Goal: Find specific page/section: Find specific page/section

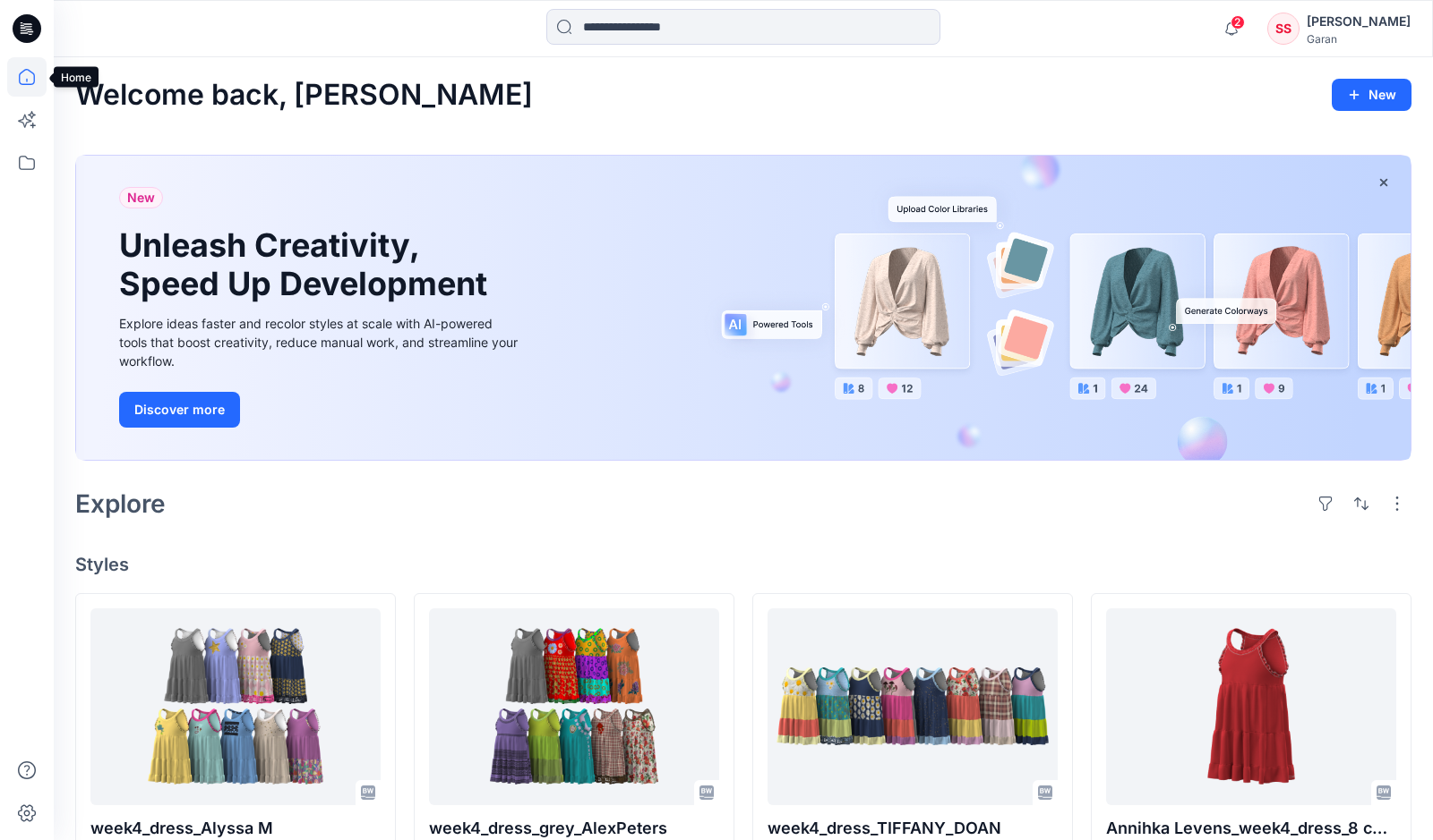
click at [29, 82] on icon at bounding box center [27, 77] width 40 height 39
click at [26, 168] on icon at bounding box center [27, 163] width 40 height 39
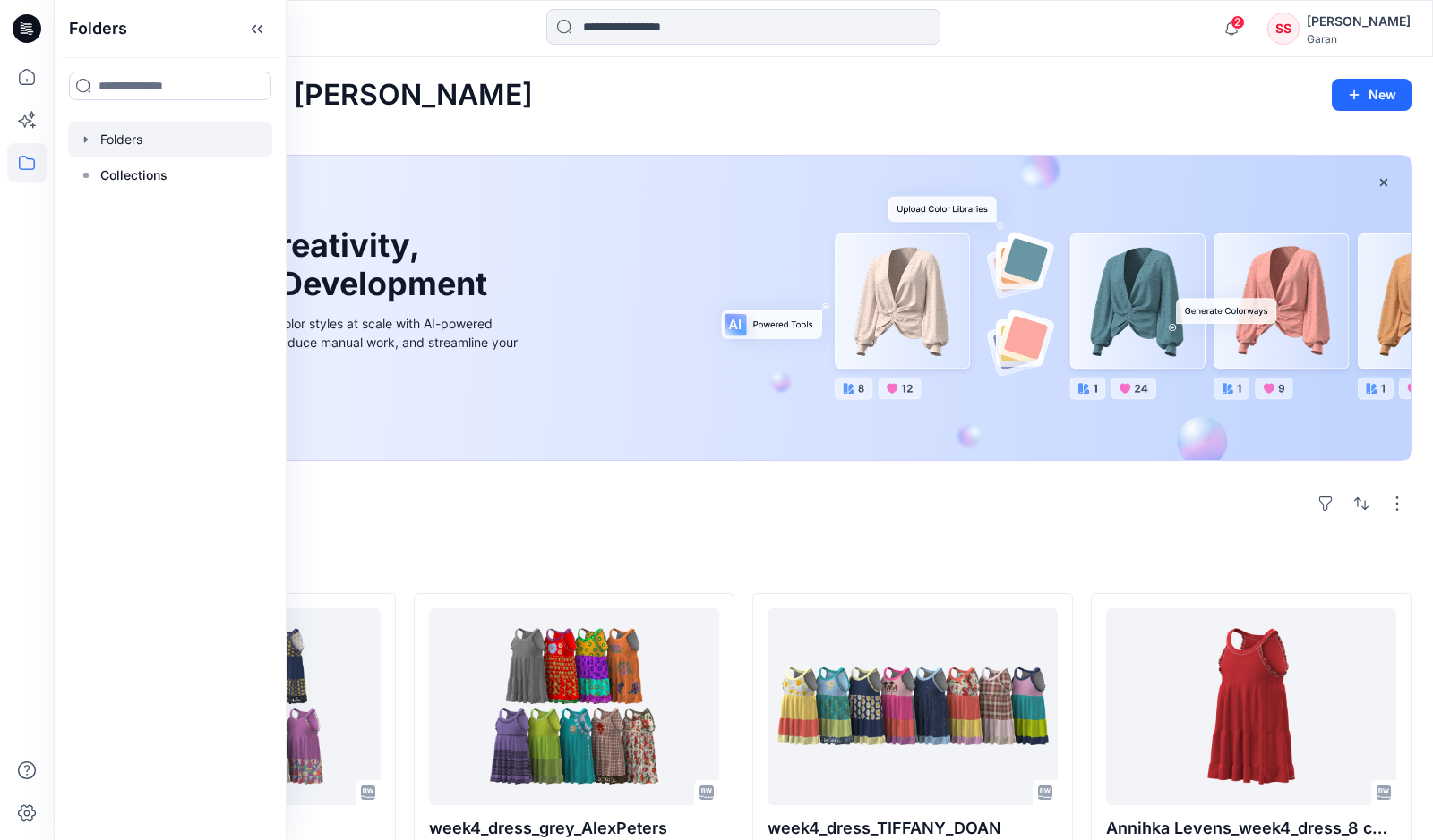
click at [136, 134] on div at bounding box center [170, 140] width 204 height 36
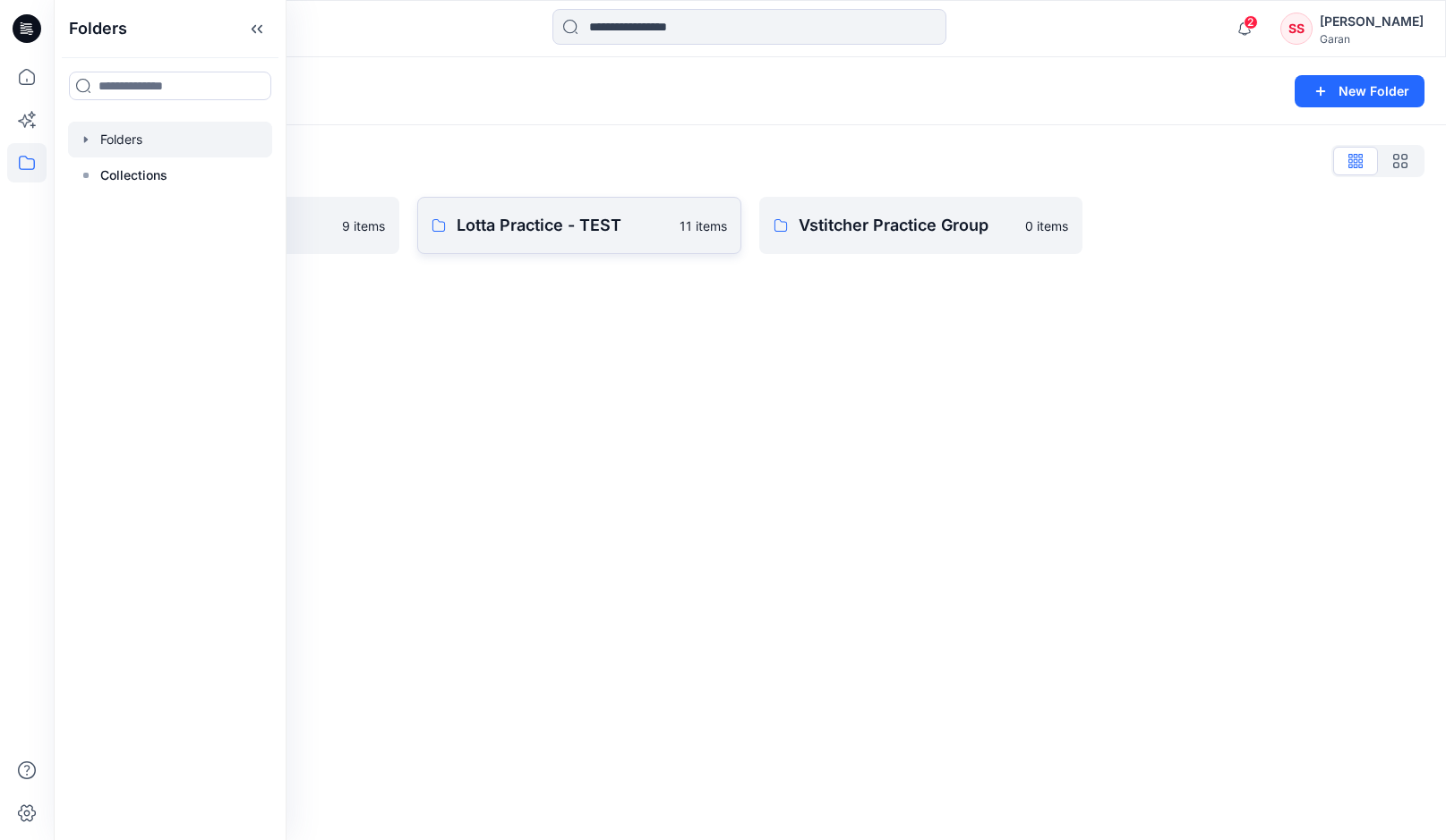
click at [549, 233] on p "Lotta Practice - TEST" at bounding box center [563, 225] width 212 height 25
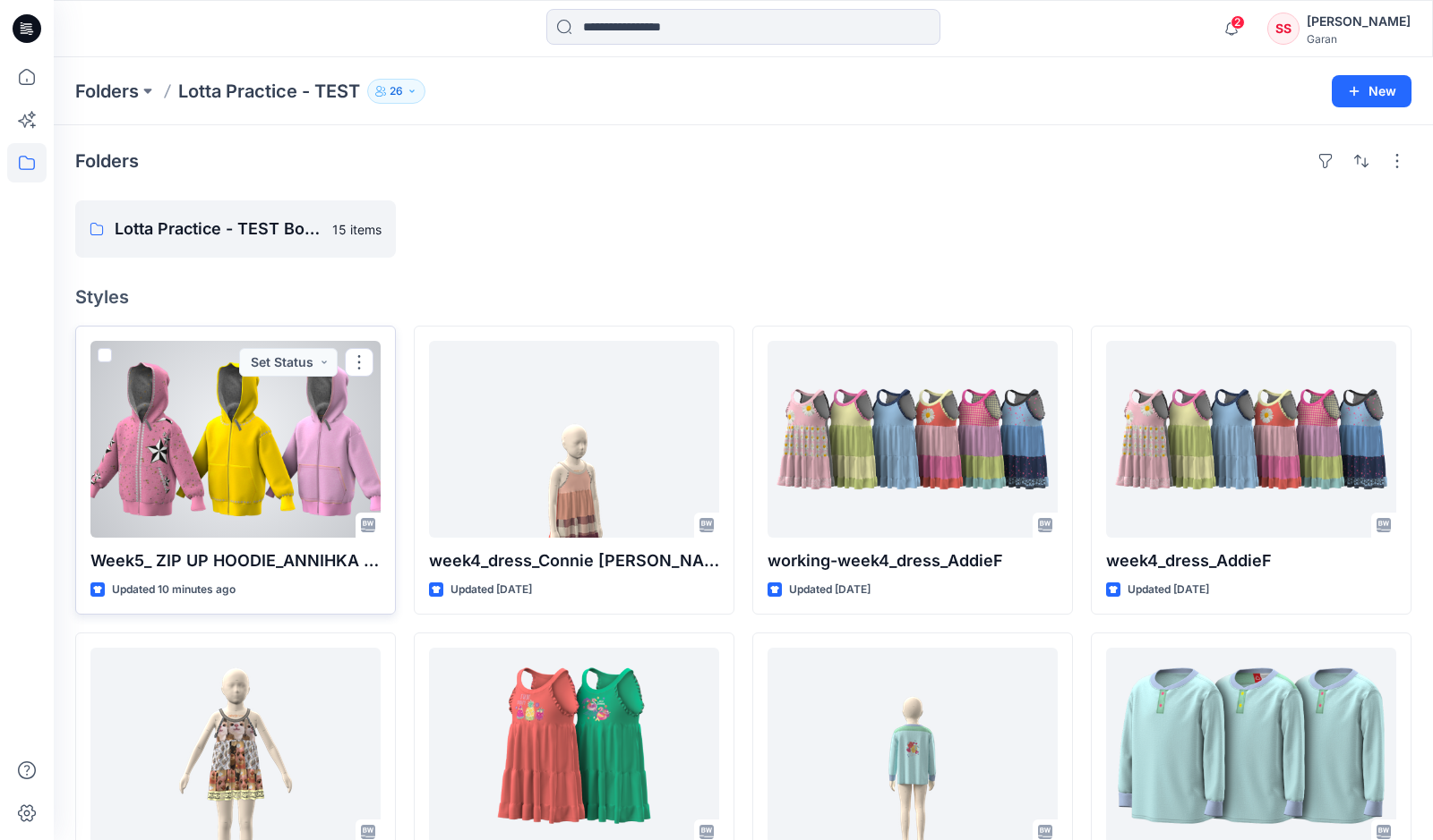
click at [257, 469] on div at bounding box center [235, 439] width 290 height 197
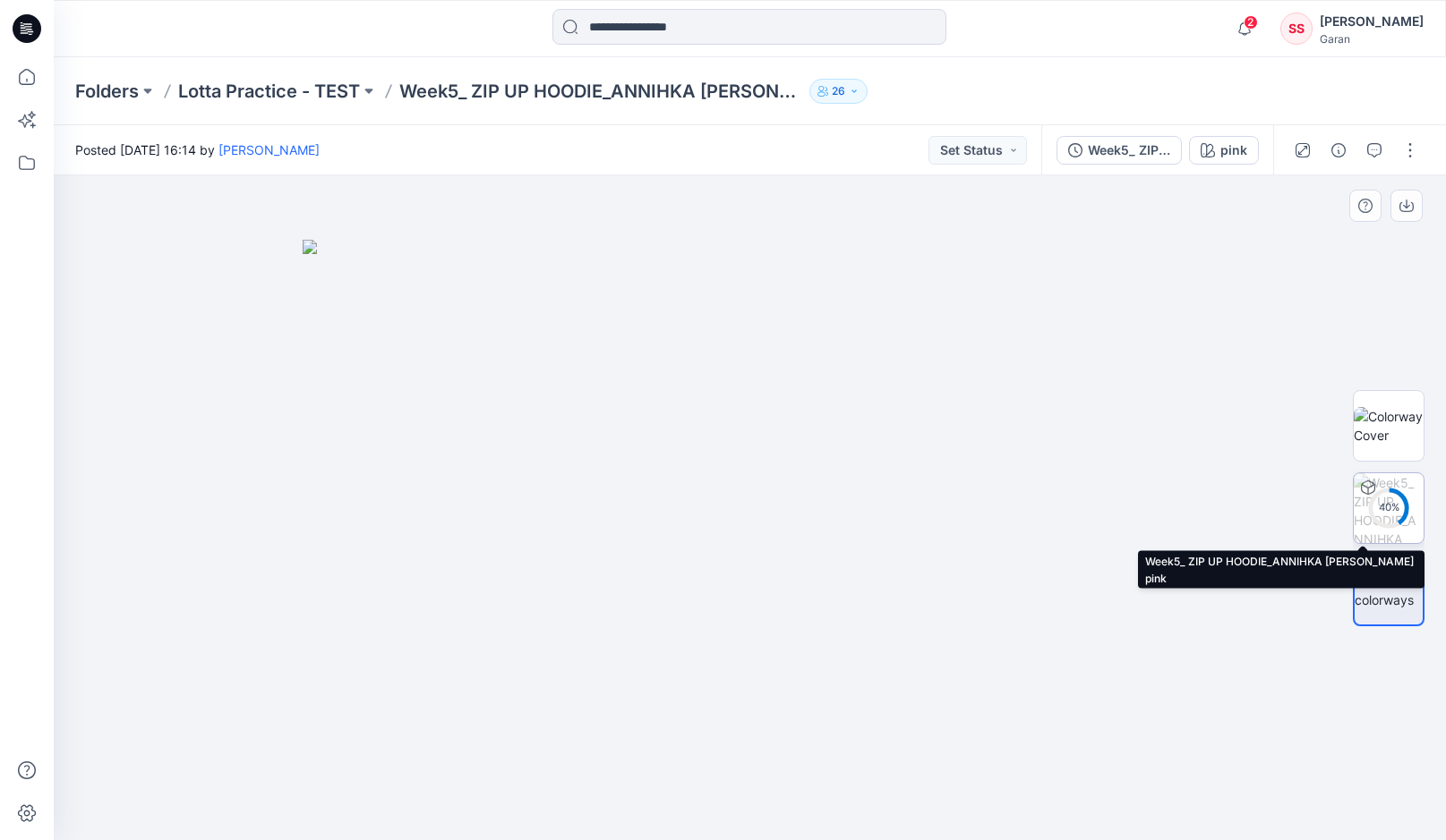
click at [1395, 494] on circle at bounding box center [1389, 508] width 36 height 36
